Goal: Task Accomplishment & Management: Complete application form

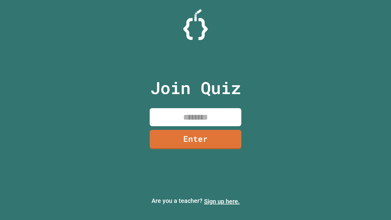
click at [222, 201] on link "Sign up here." at bounding box center [222, 201] width 36 height 7
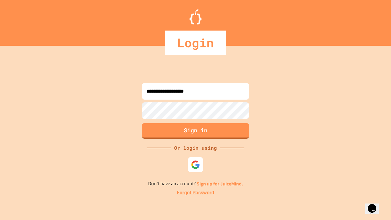
type input "**********"
